Goal: Task Accomplishment & Management: Use online tool/utility

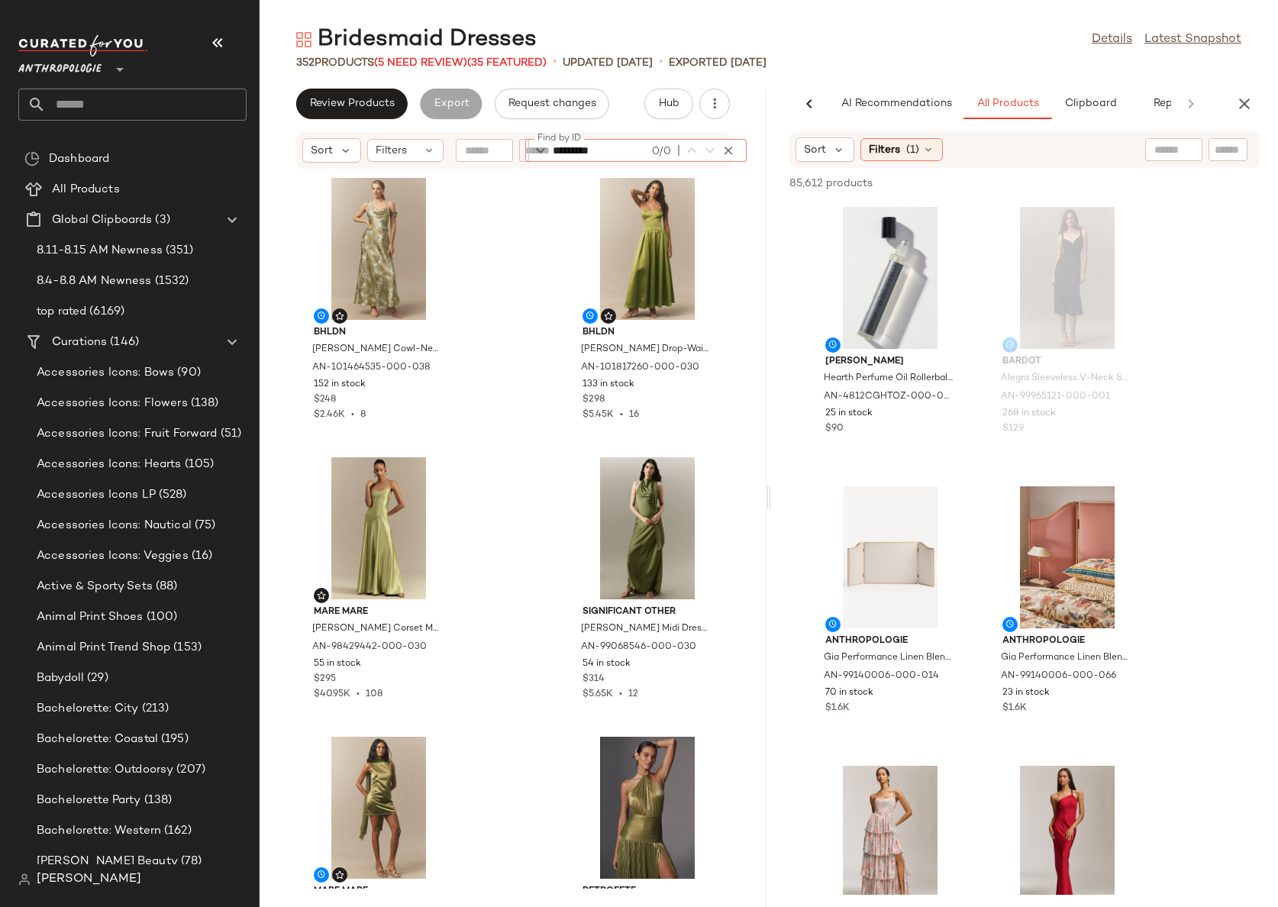
scroll to position [0, 46]
click at [63, 63] on span "Anthropologie" at bounding box center [59, 65] width 83 height 27
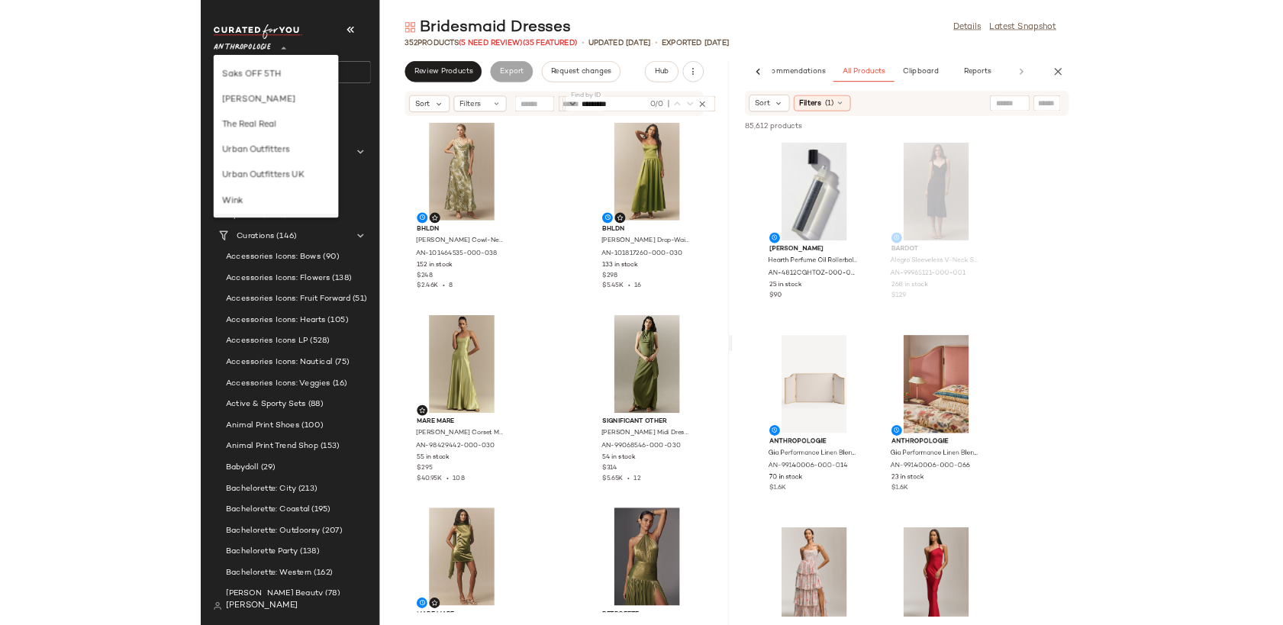
scroll to position [752, 0]
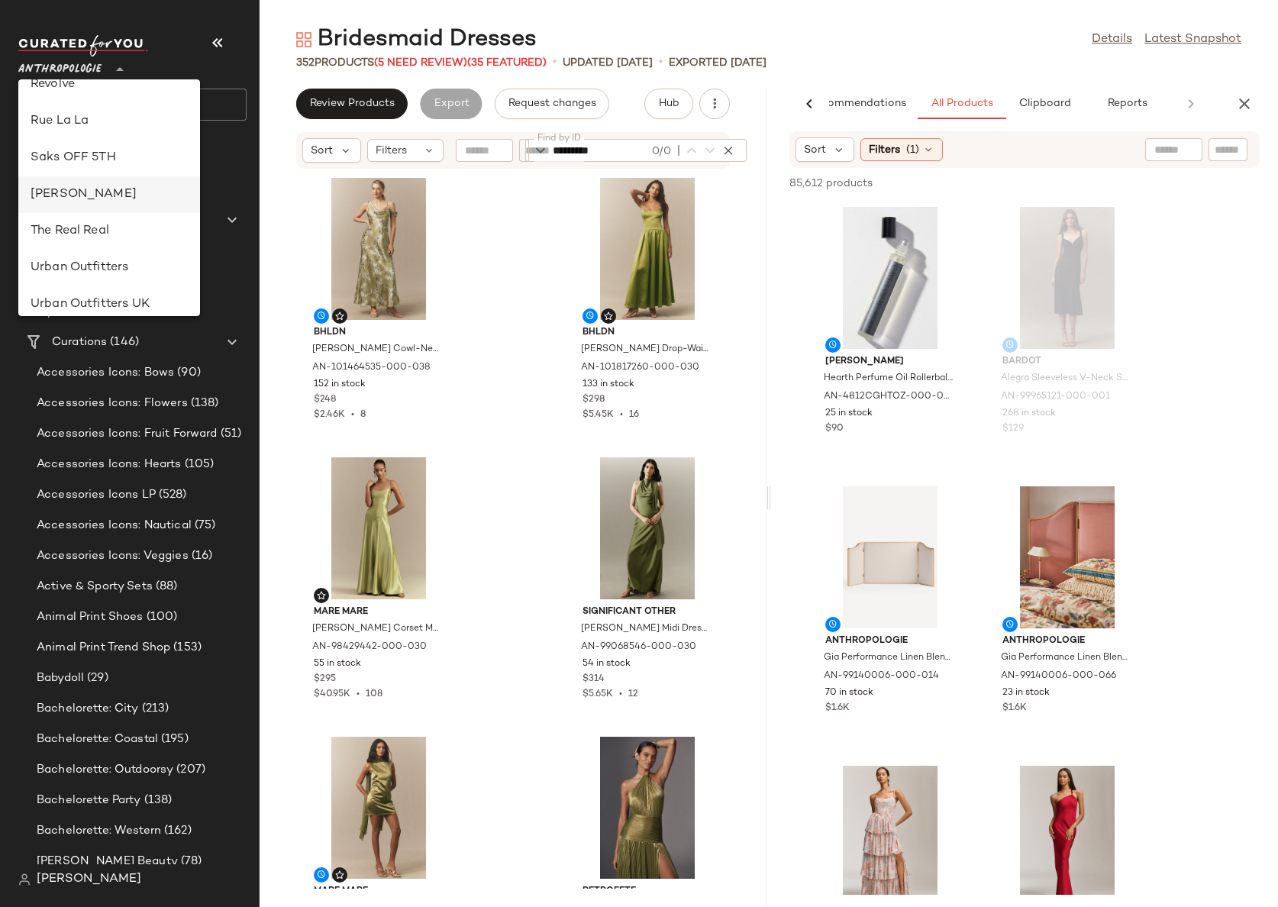
click at [99, 189] on div "[PERSON_NAME]" at bounding box center [109, 194] width 157 height 18
type input "**"
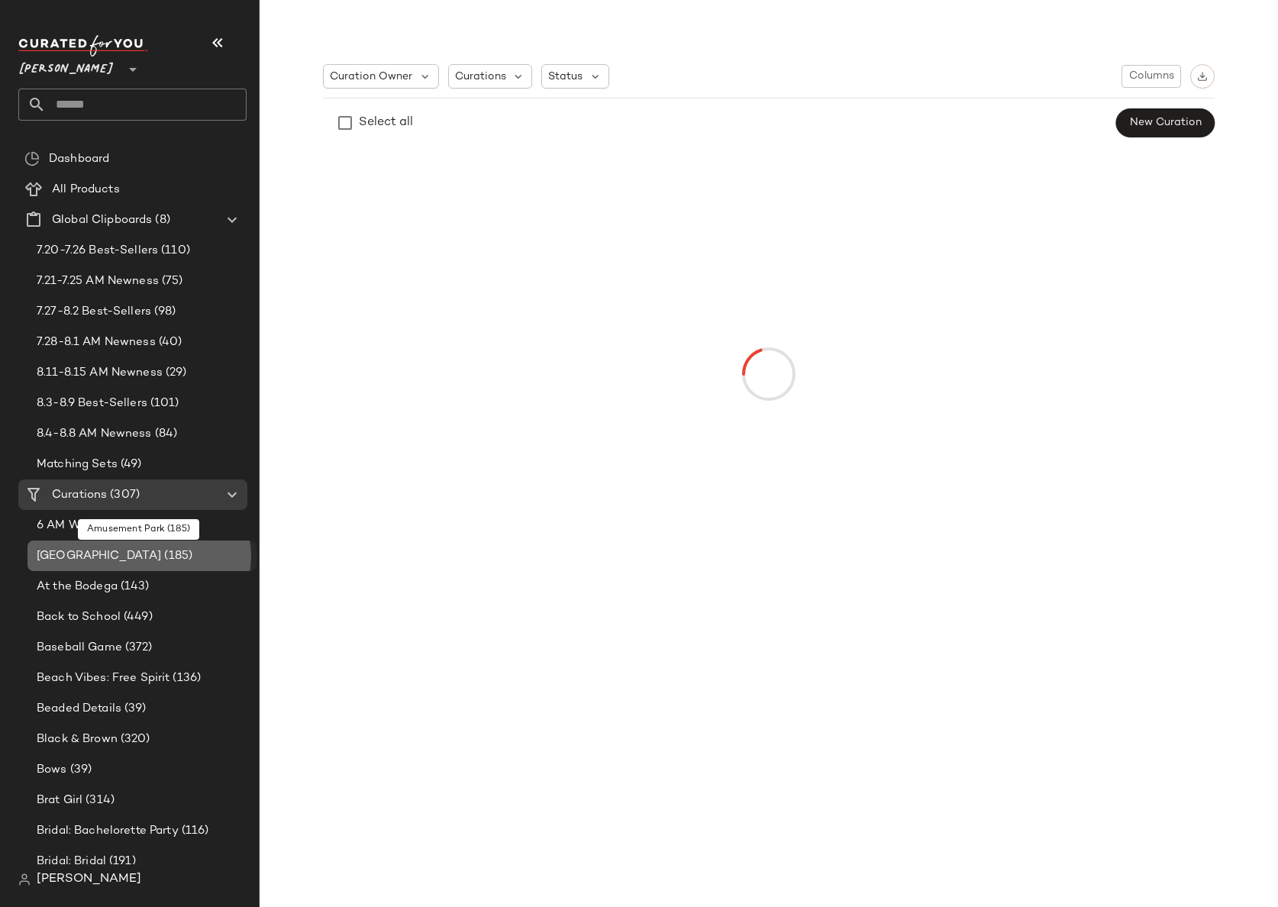
click at [104, 567] on div "Amusement Park (185)" at bounding box center [141, 555] width 229 height 31
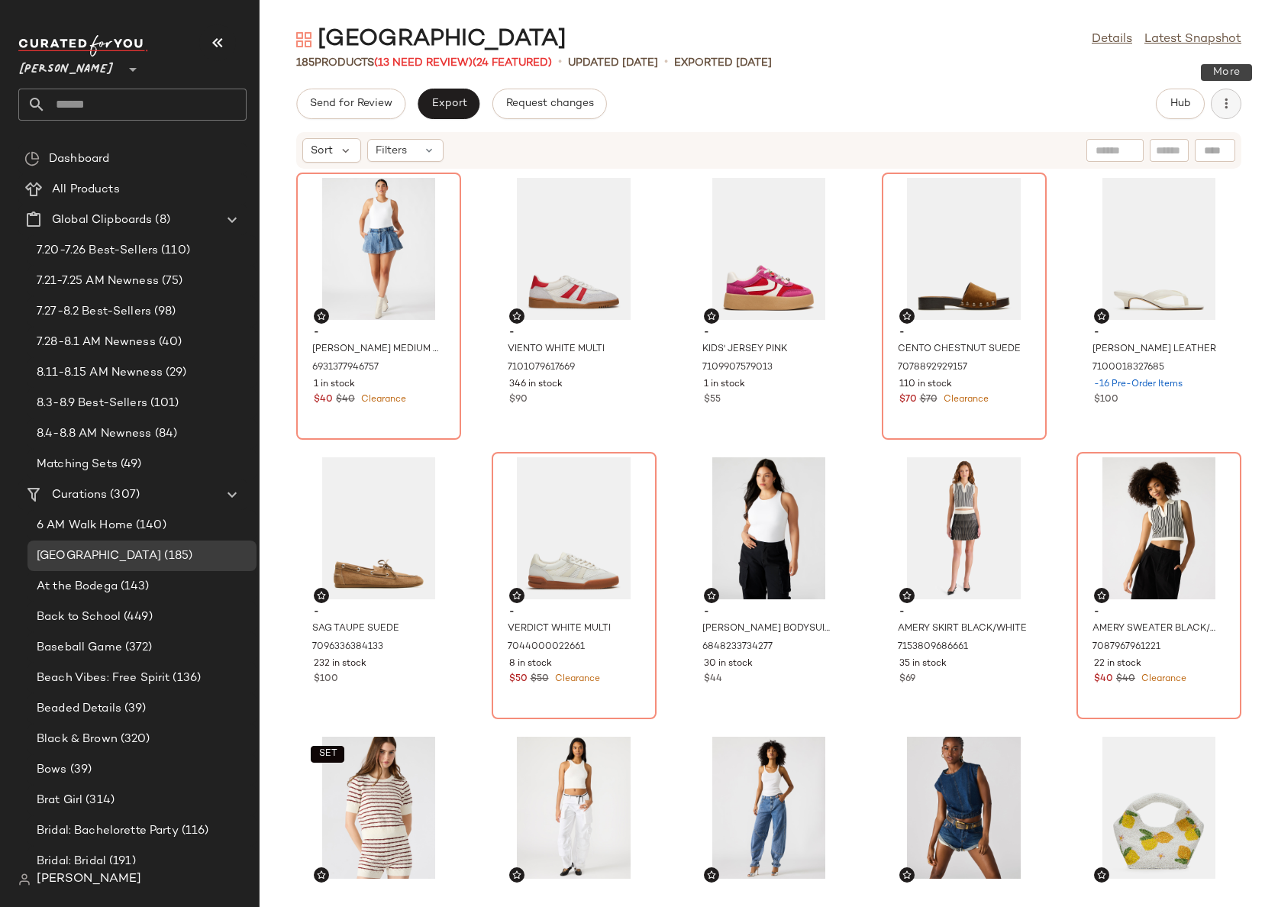
click at [1221, 113] on button "button" at bounding box center [1226, 104] width 31 height 31
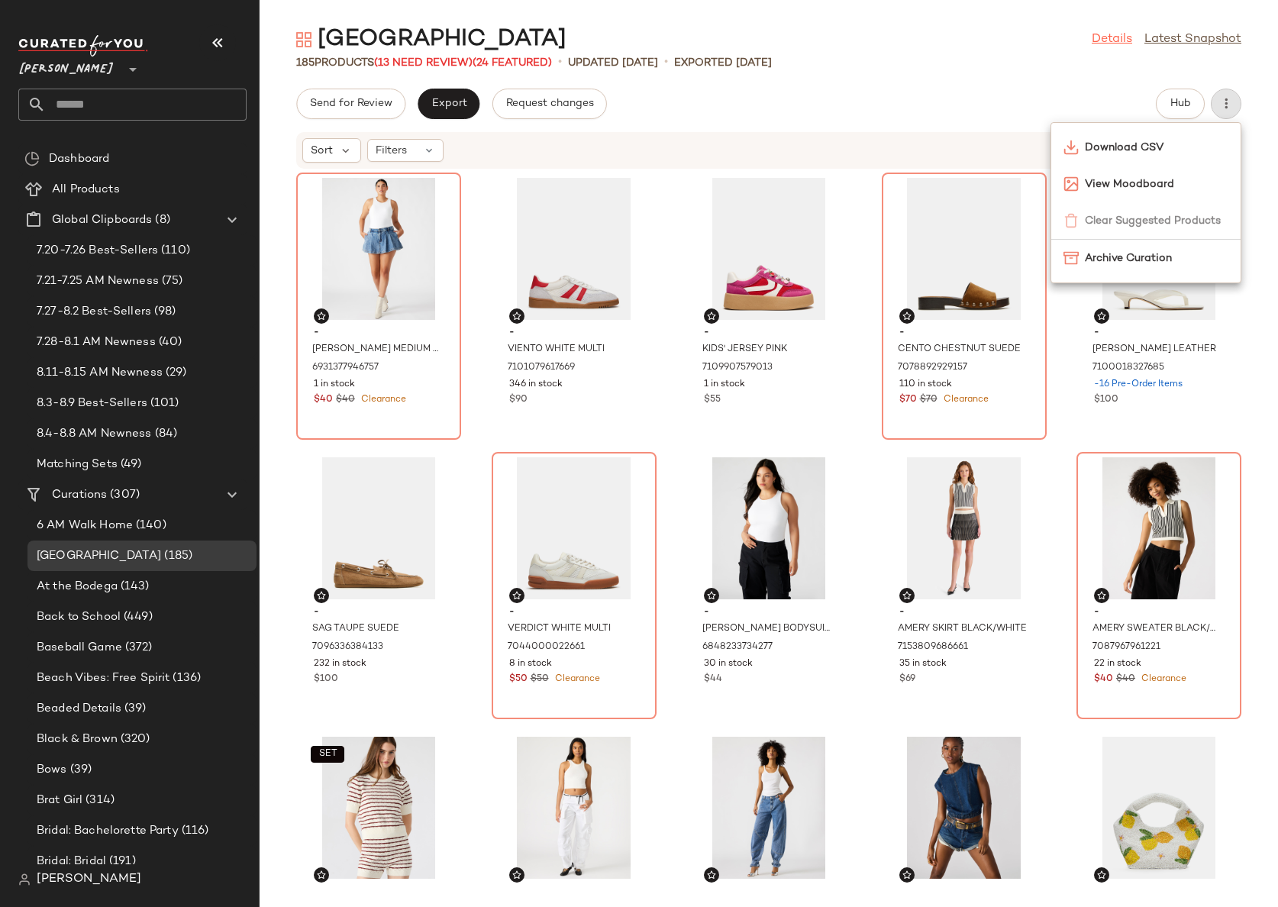
click at [1124, 38] on div "Details Latest Snapshot" at bounding box center [1167, 40] width 150 height 18
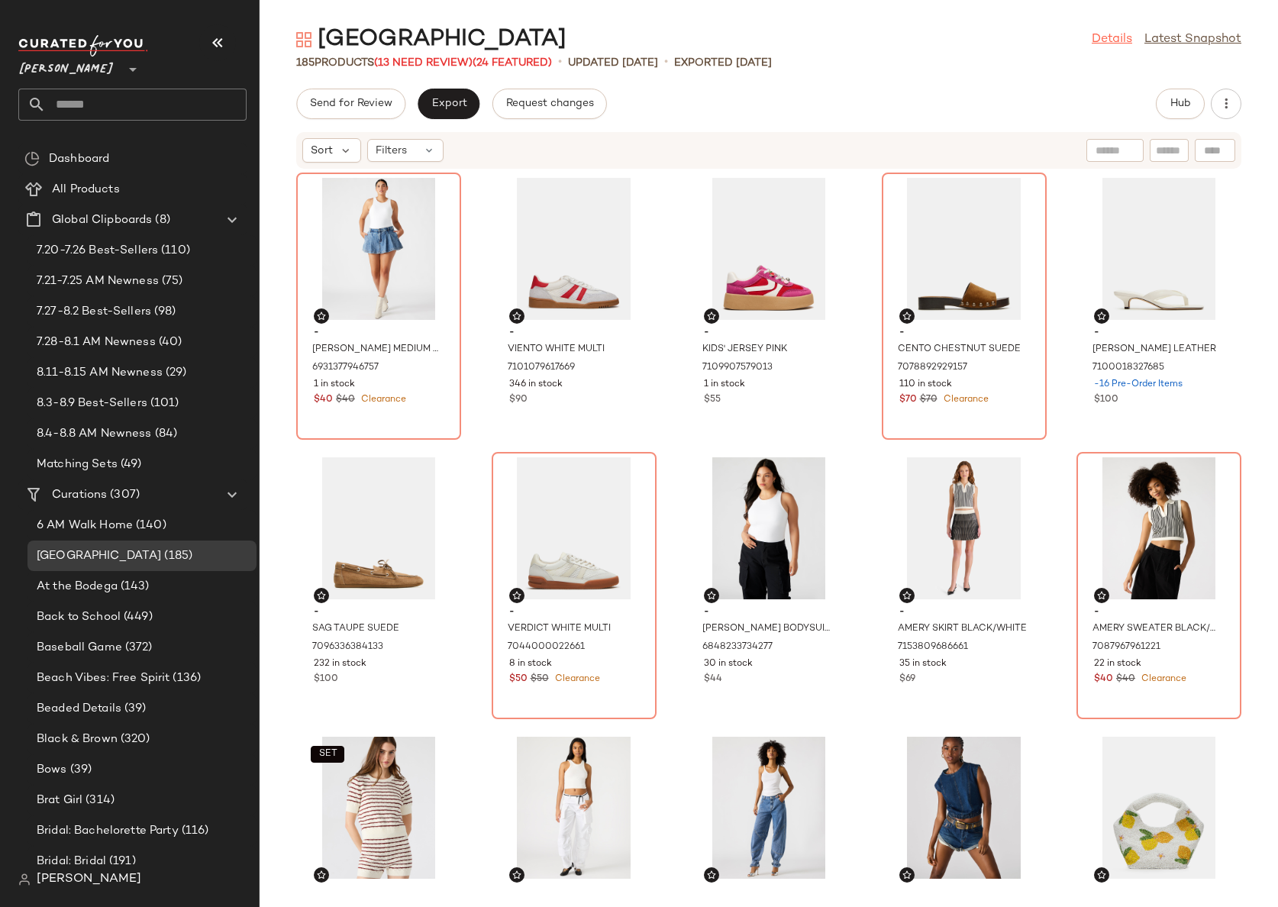
click at [1124, 39] on link "Details" at bounding box center [1112, 40] width 40 height 18
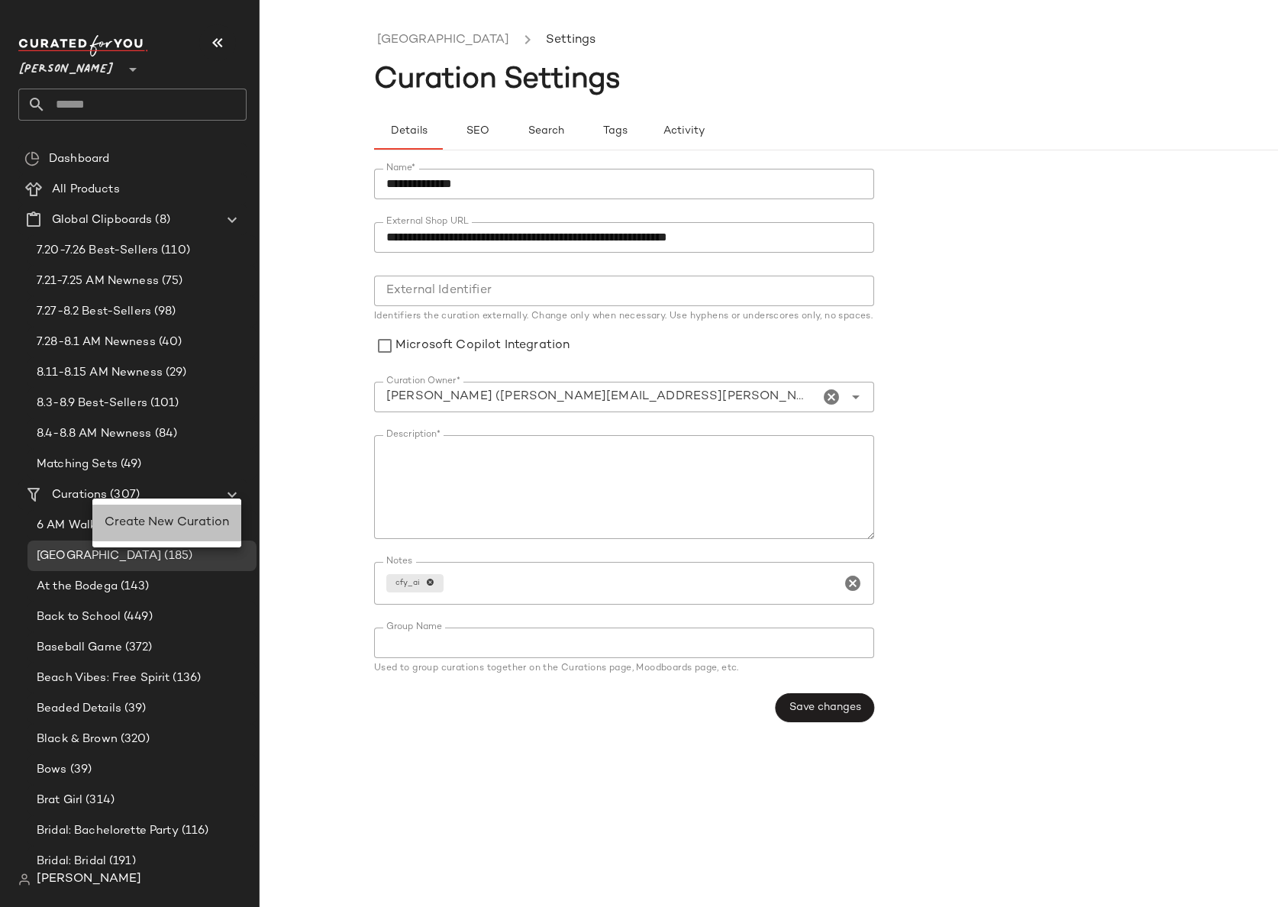
click at [147, 523] on span "Create New Curation" at bounding box center [167, 522] width 124 height 13
